Goal: Transaction & Acquisition: Purchase product/service

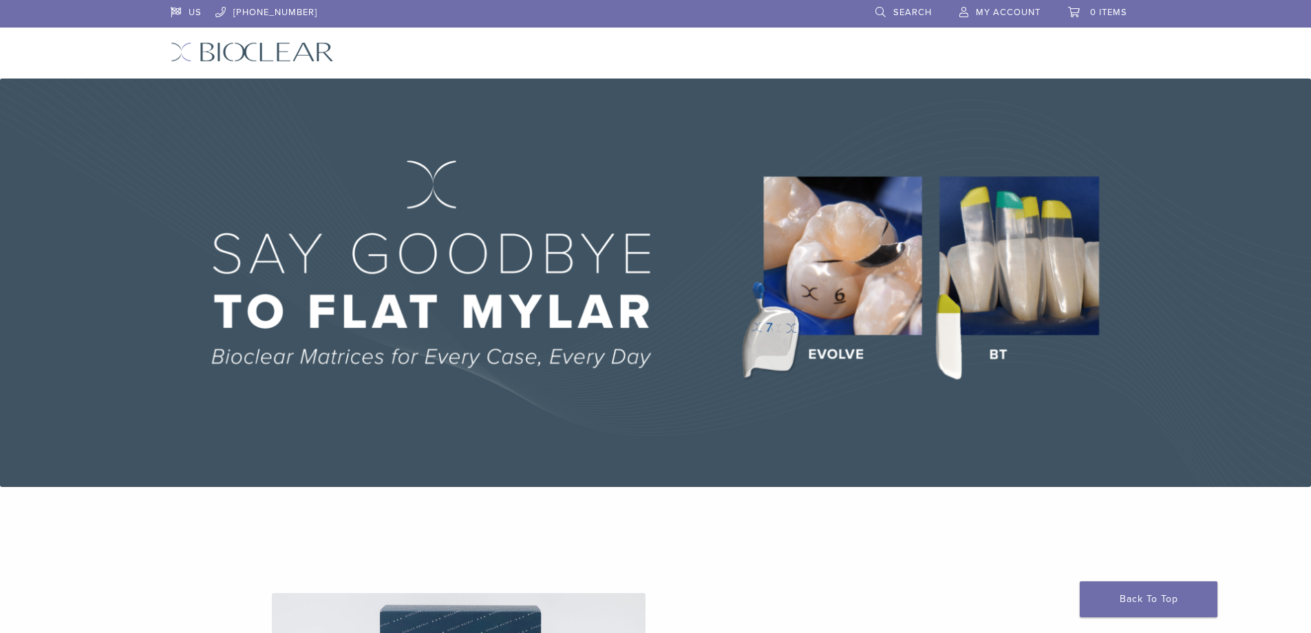
click at [1017, 12] on span "My Account" at bounding box center [1008, 12] width 65 height 11
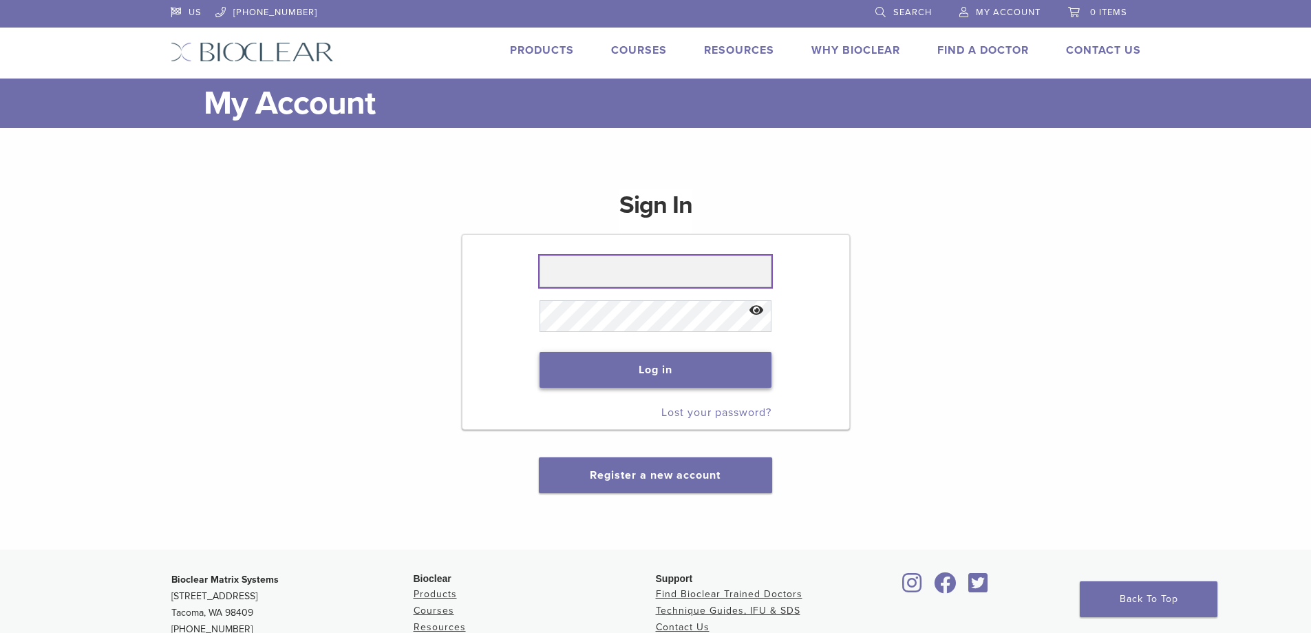
type input "**********"
click at [664, 364] on button "Log in" at bounding box center [656, 370] width 232 height 36
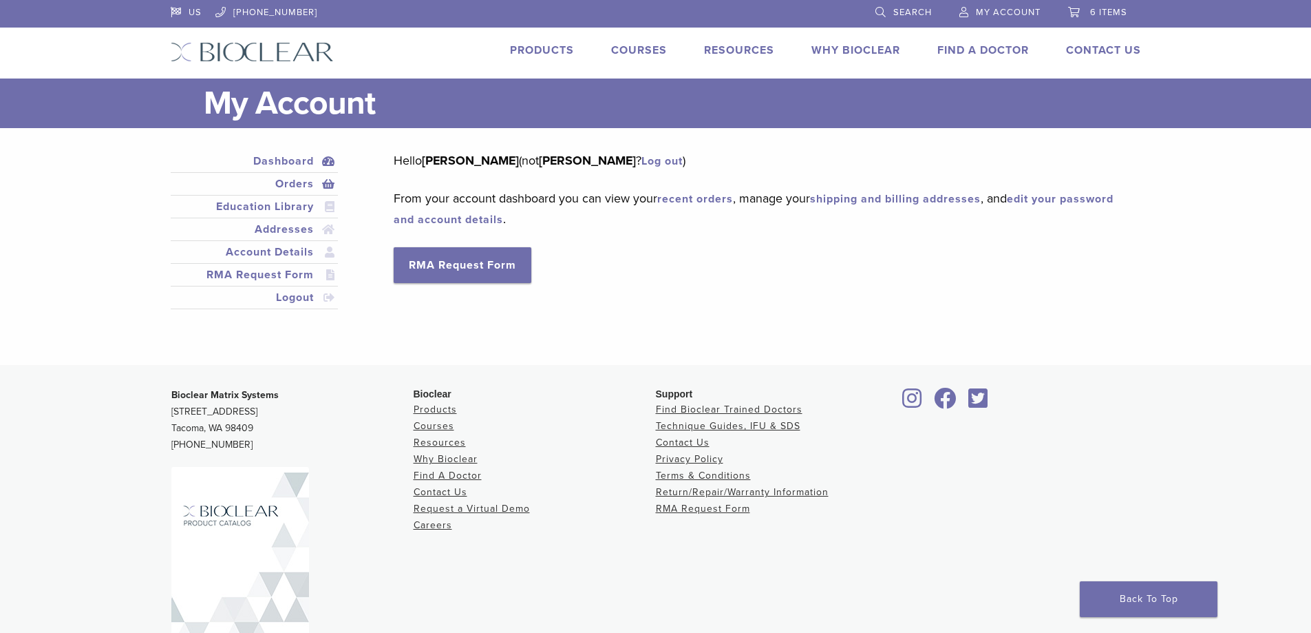
click at [295, 181] on link "Orders" at bounding box center [254, 184] width 162 height 17
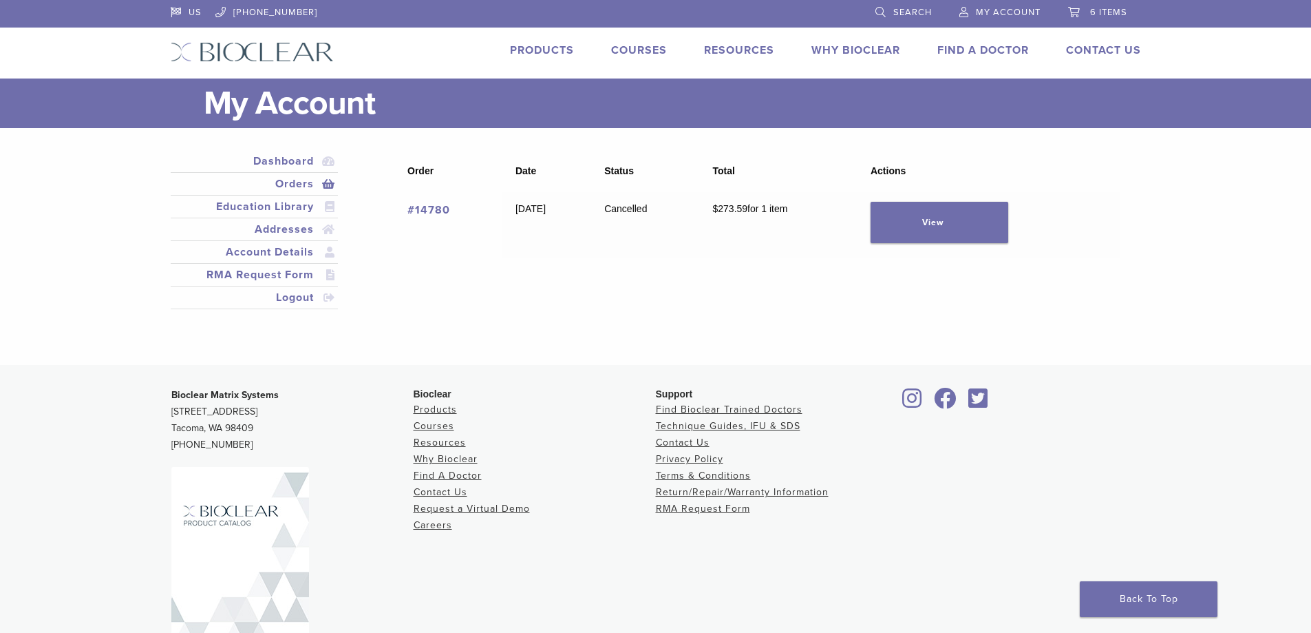
click at [1108, 12] on span "6 items" at bounding box center [1108, 12] width 37 height 11
click at [1095, 7] on span "6 items" at bounding box center [1108, 12] width 37 height 11
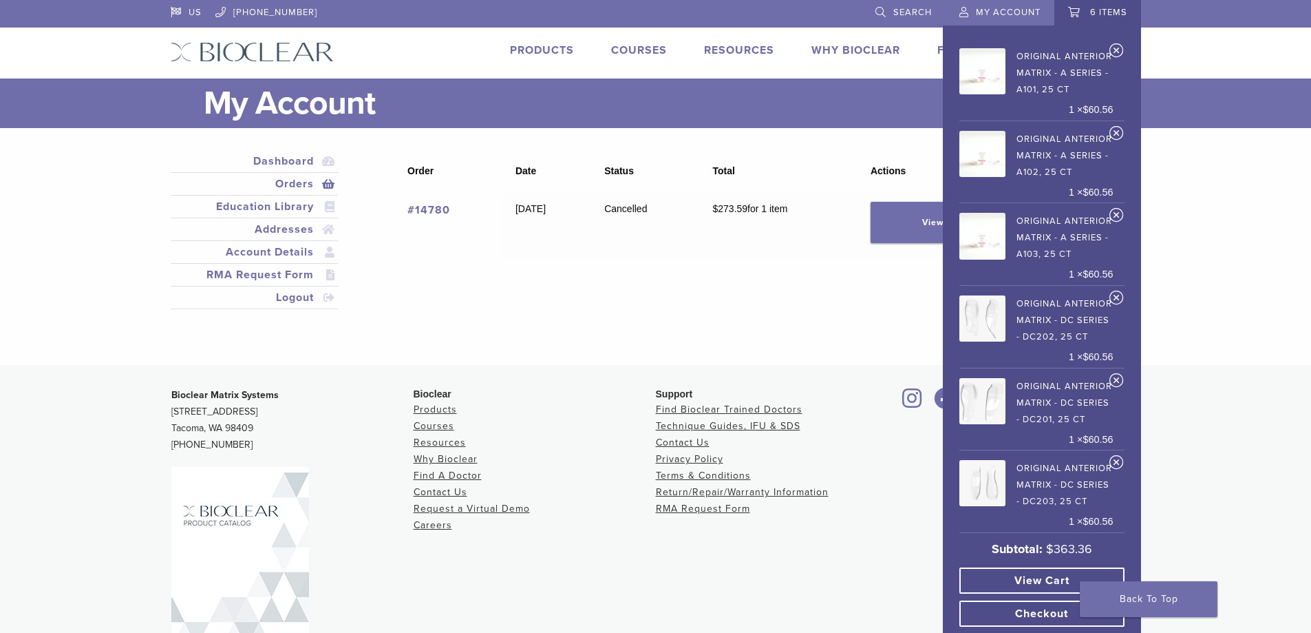
click at [1045, 576] on link "View cart" at bounding box center [1042, 580] width 165 height 26
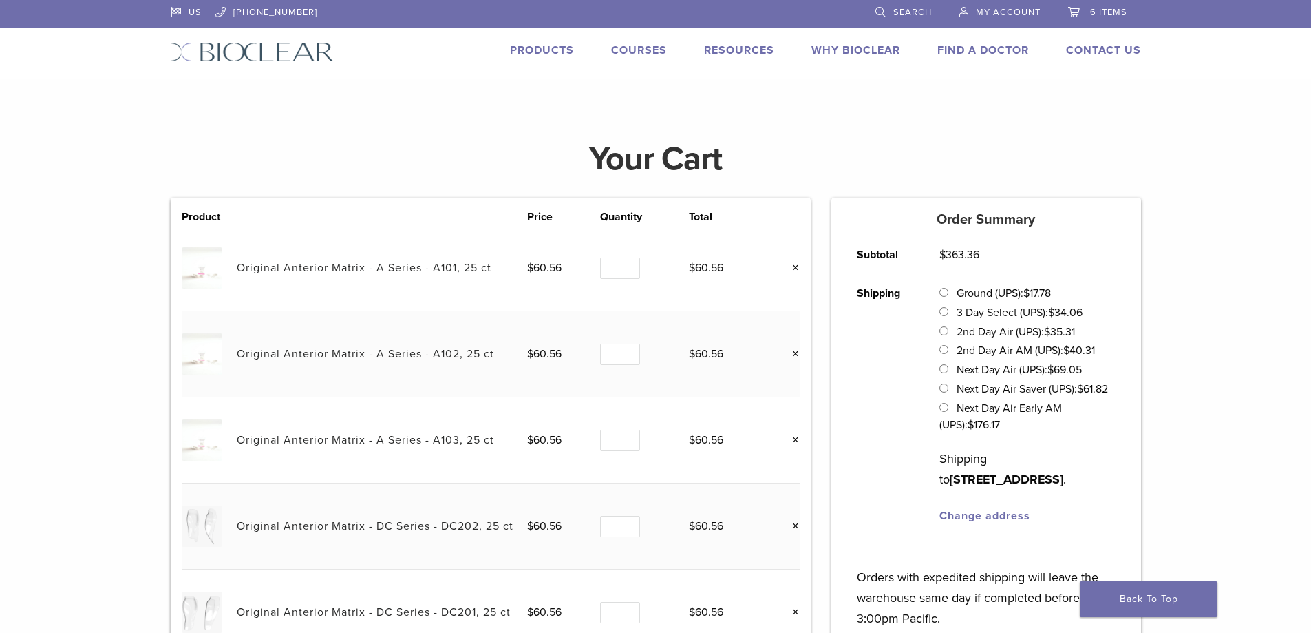
click at [527, 45] on link "Products" at bounding box center [542, 50] width 64 height 14
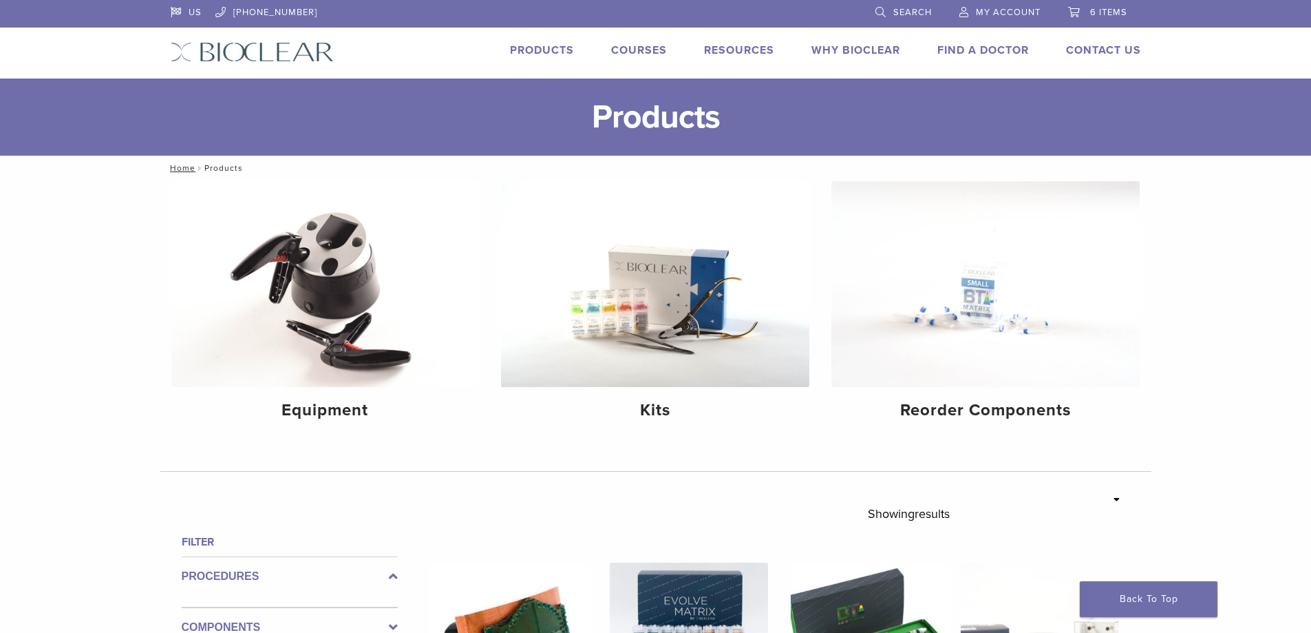
click at [269, 54] on img at bounding box center [252, 52] width 163 height 20
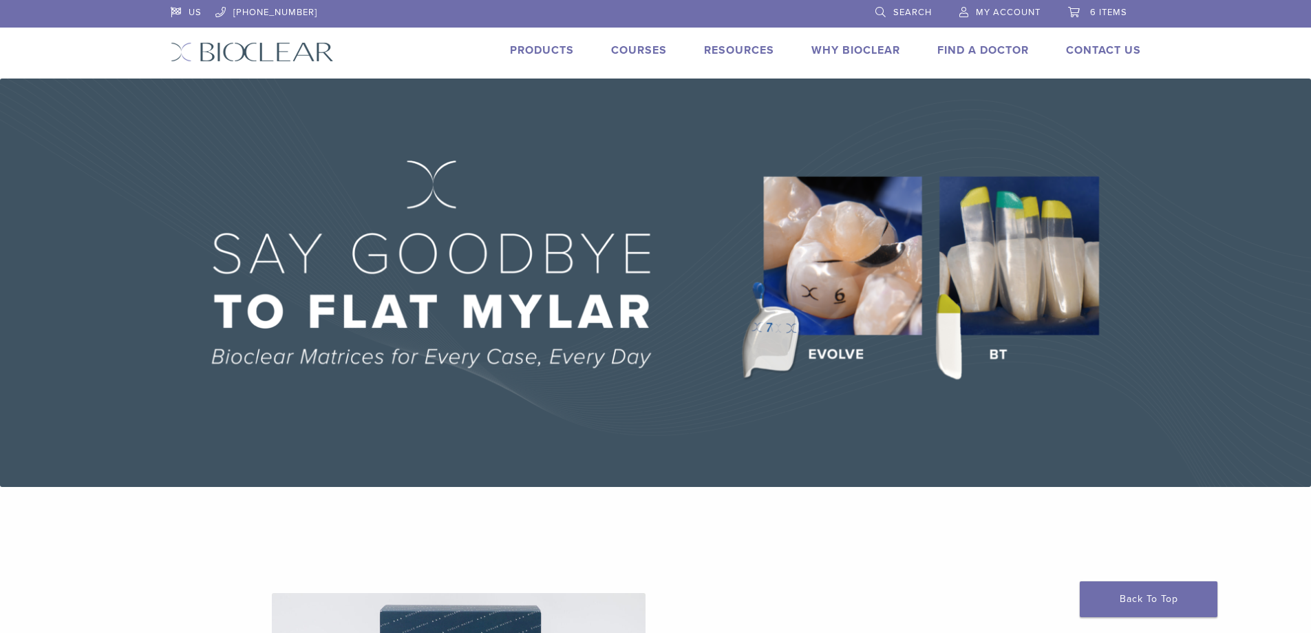
click at [1096, 16] on span "6 items" at bounding box center [1108, 12] width 37 height 11
